Goal: Check status: Check status

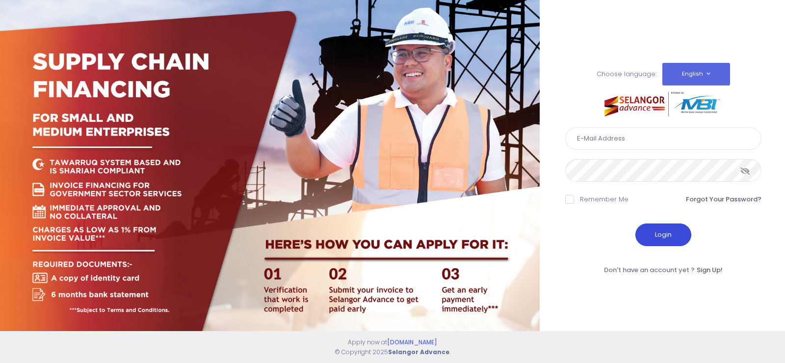
type input "[EMAIL_ADDRESS][DOMAIN_NAME]"
click at [660, 234] on button "Login" at bounding box center [663, 234] width 56 height 23
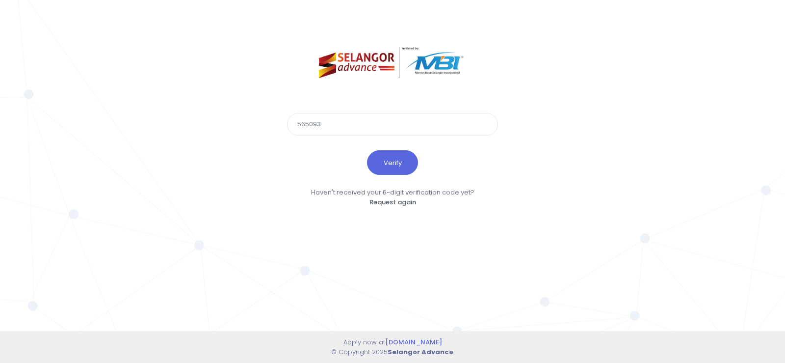
type input "565093"
click at [367, 150] on button "Verify" at bounding box center [392, 162] width 51 height 25
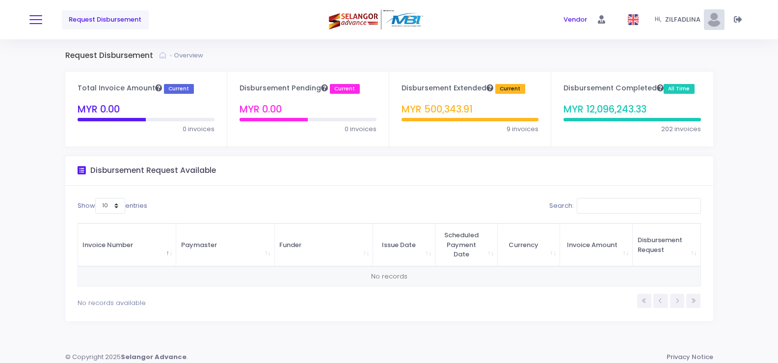
click at [32, 21] on button at bounding box center [35, 19] width 13 height 13
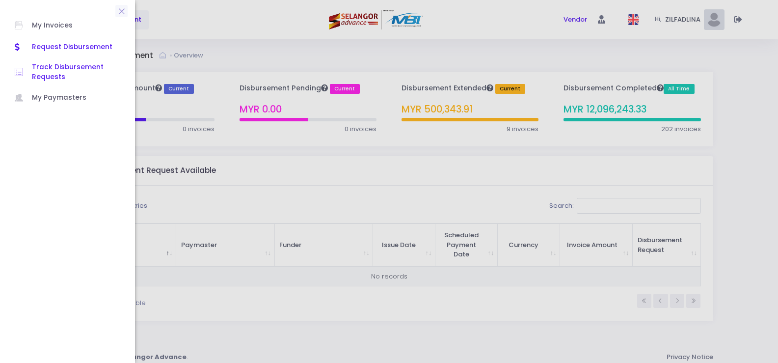
click at [63, 62] on link "Track Disbursement Requests" at bounding box center [67, 72] width 125 height 29
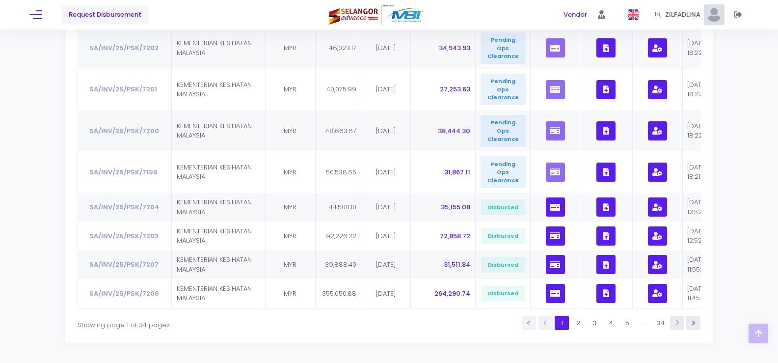
scroll to position [253, 0]
